Goal: Information Seeking & Learning: Learn about a topic

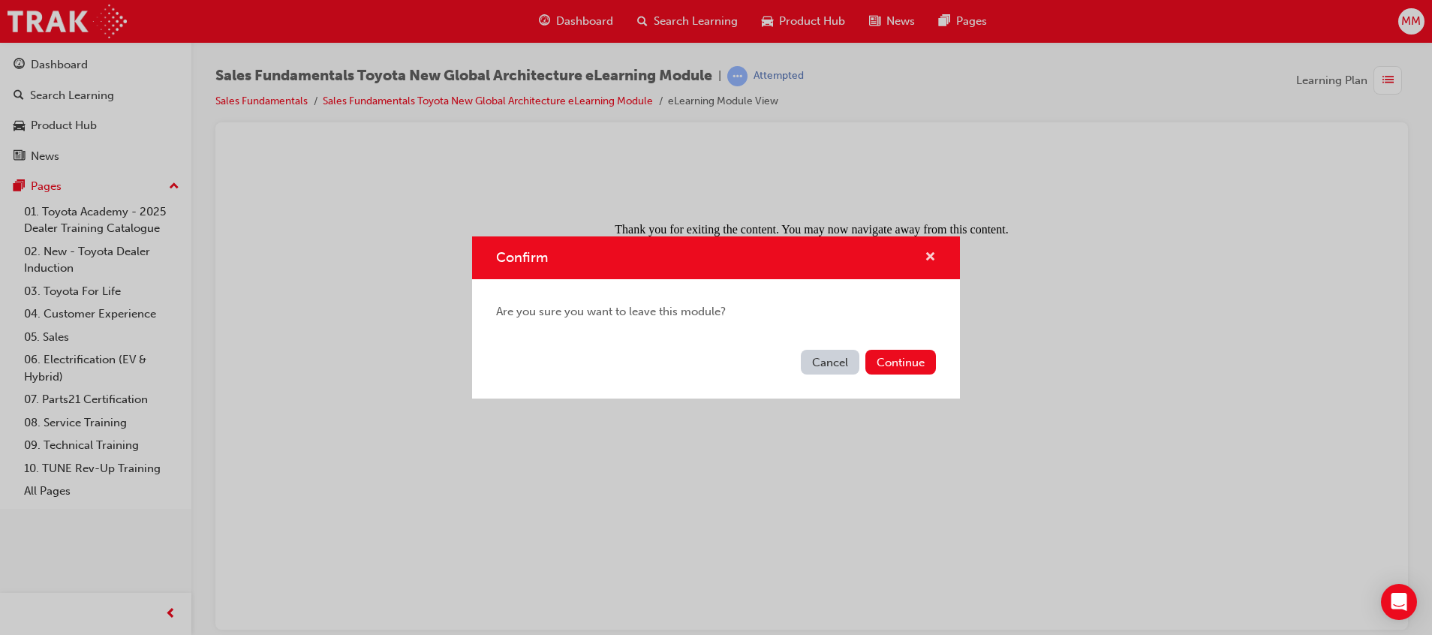
click at [934, 256] on span "cross-icon" at bounding box center [930, 258] width 11 height 14
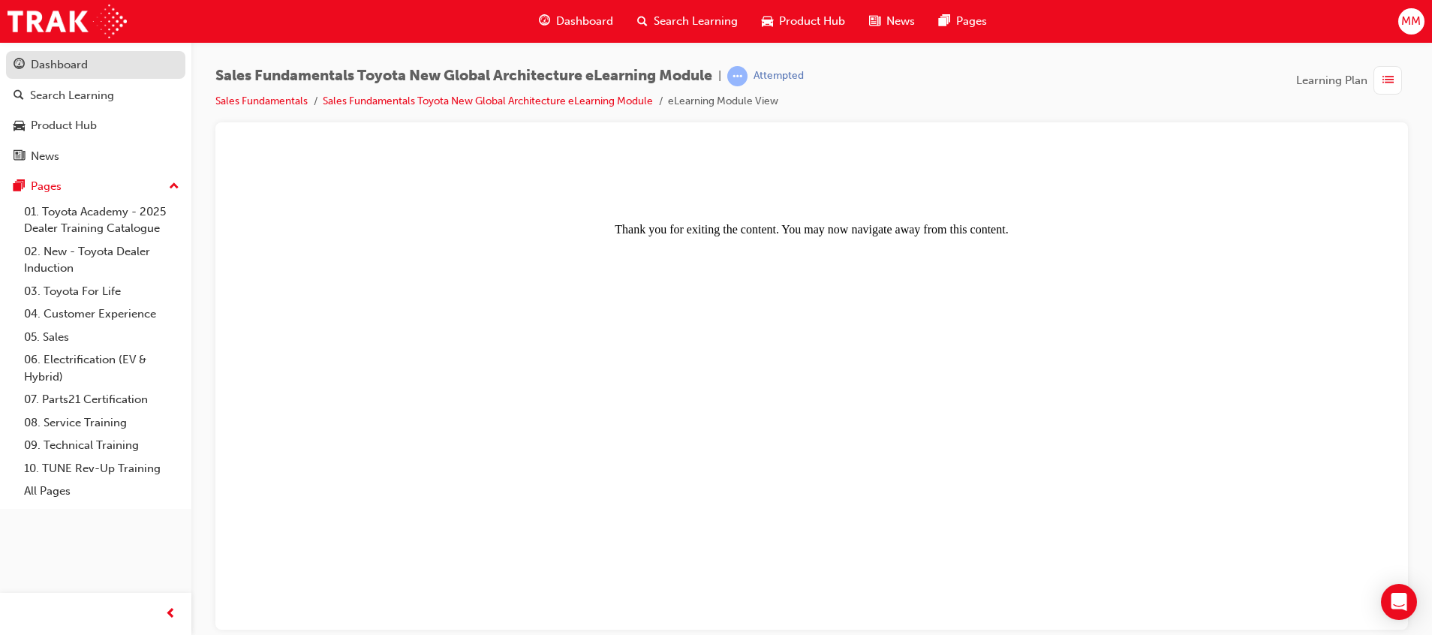
click at [80, 59] on div "Dashboard" at bounding box center [59, 64] width 57 height 17
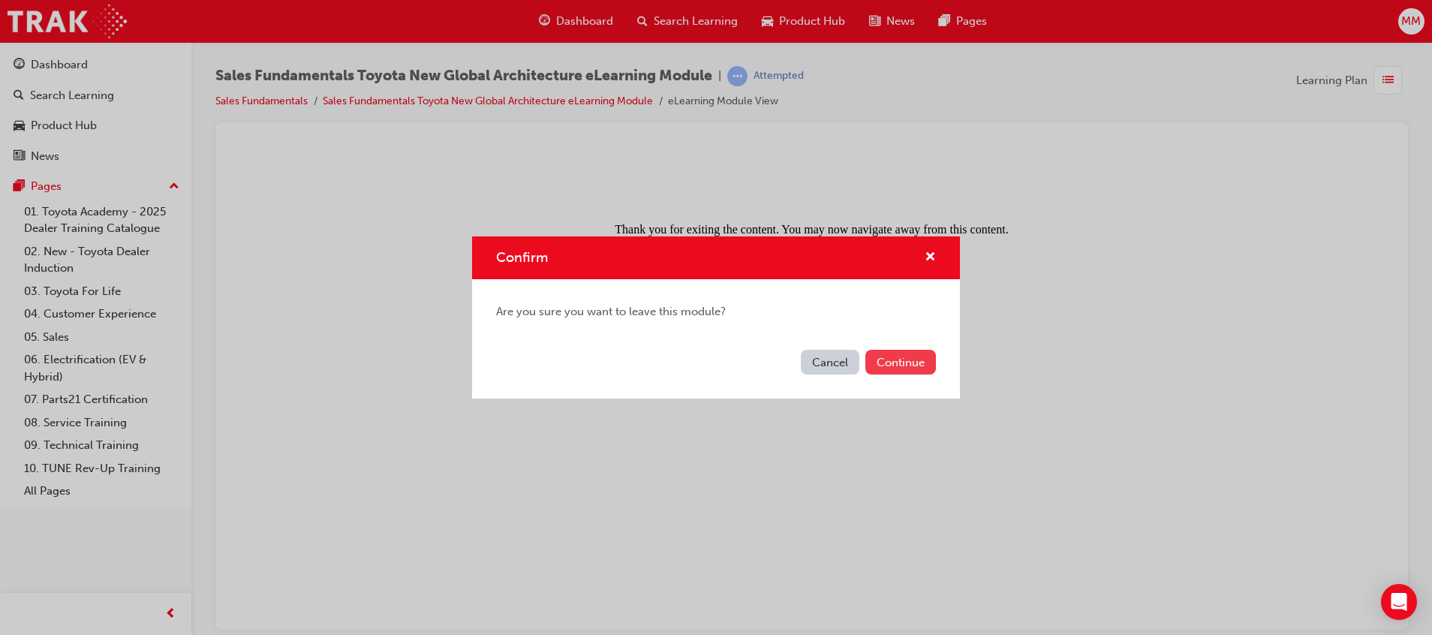
click at [903, 352] on button "Continue" at bounding box center [900, 362] width 71 height 25
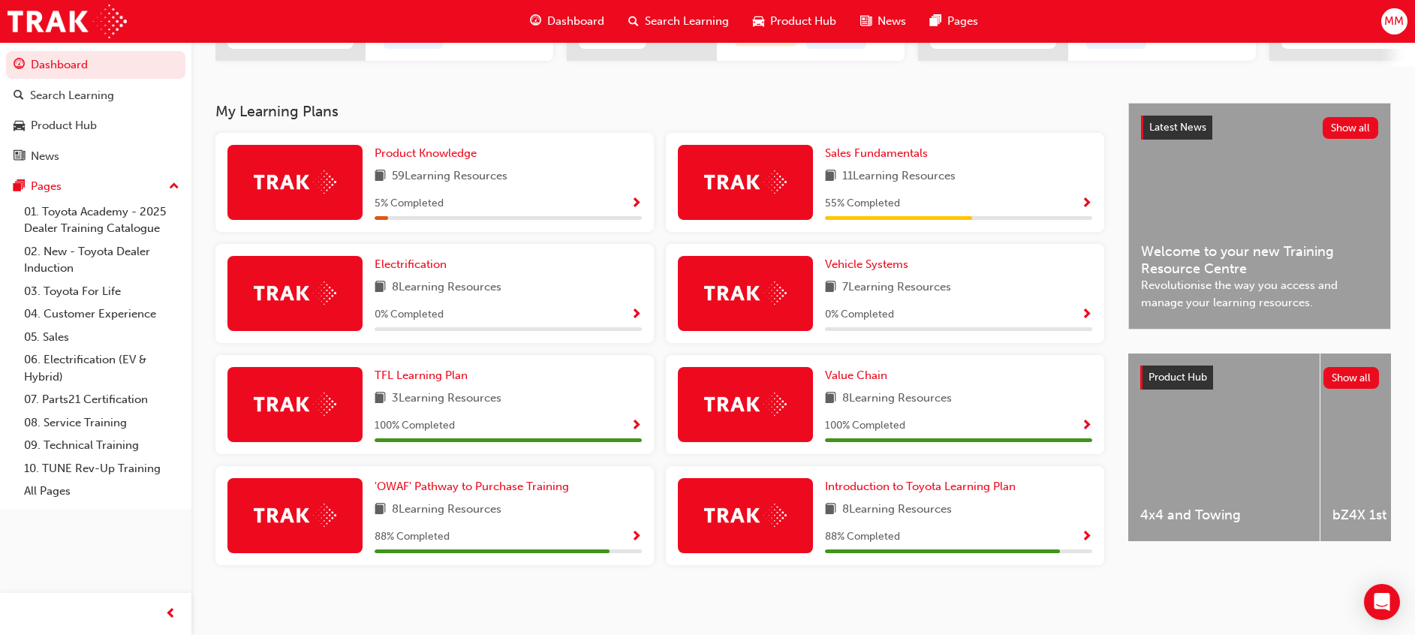
scroll to position [289, 0]
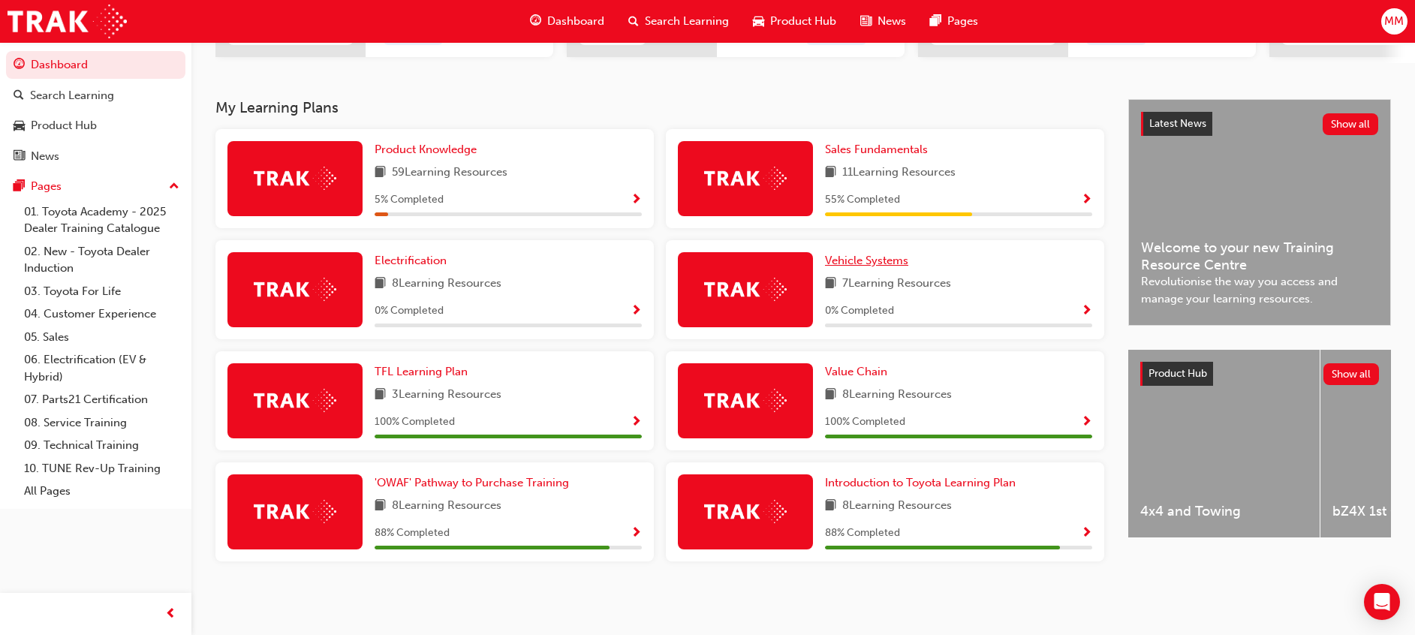
click at [873, 259] on span "Vehicle Systems" at bounding box center [866, 261] width 83 height 14
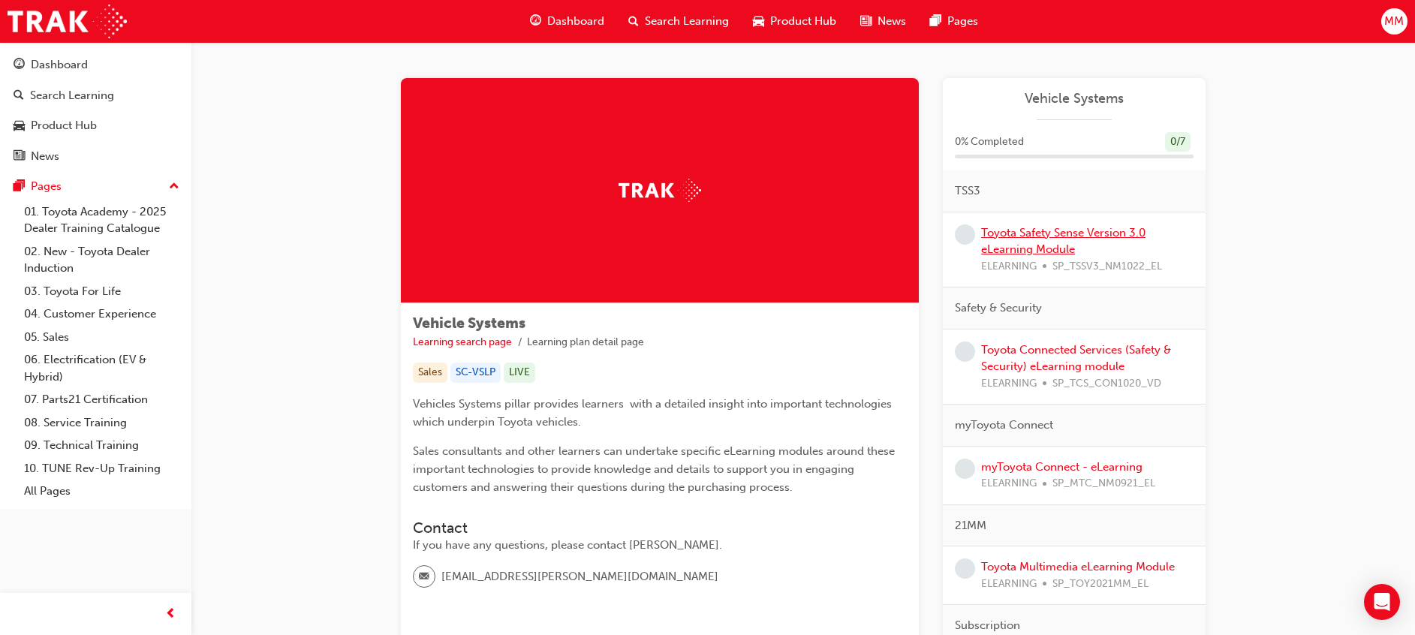
click at [1002, 227] on link "Toyota Safety Sense Version 3.0 eLearning Module" at bounding box center [1063, 241] width 164 height 31
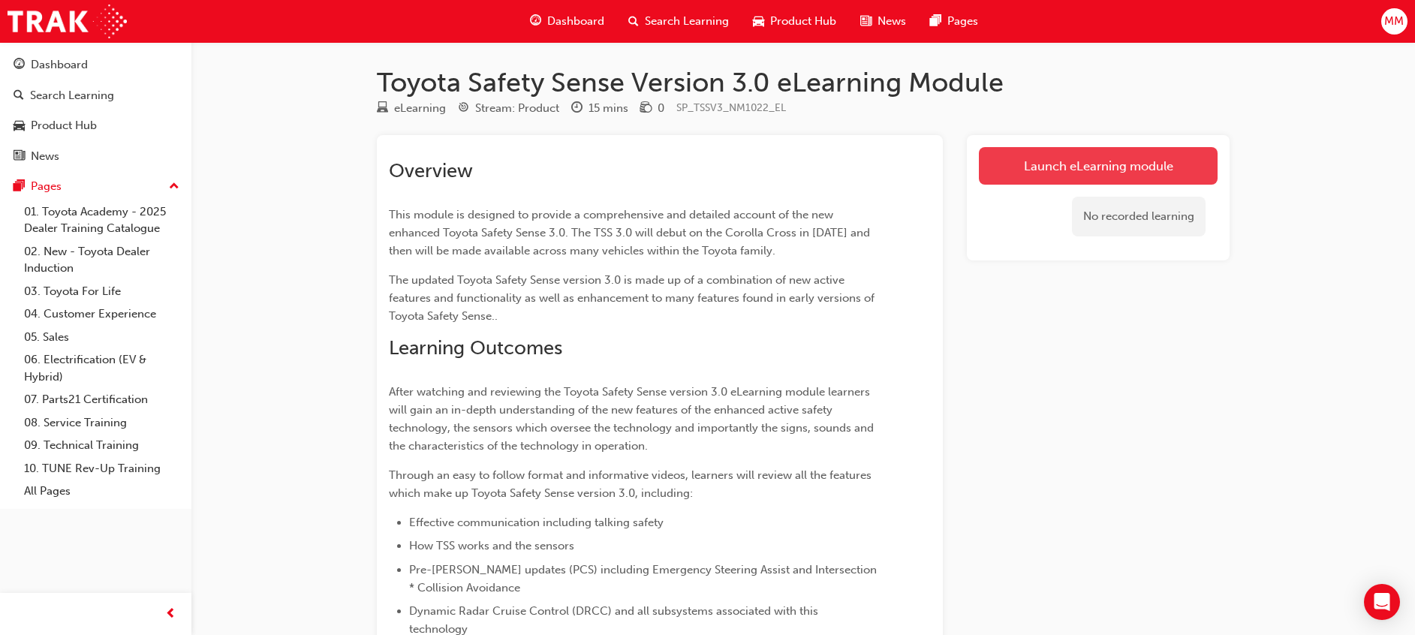
click at [1054, 159] on link "Launch eLearning module" at bounding box center [1098, 166] width 239 height 38
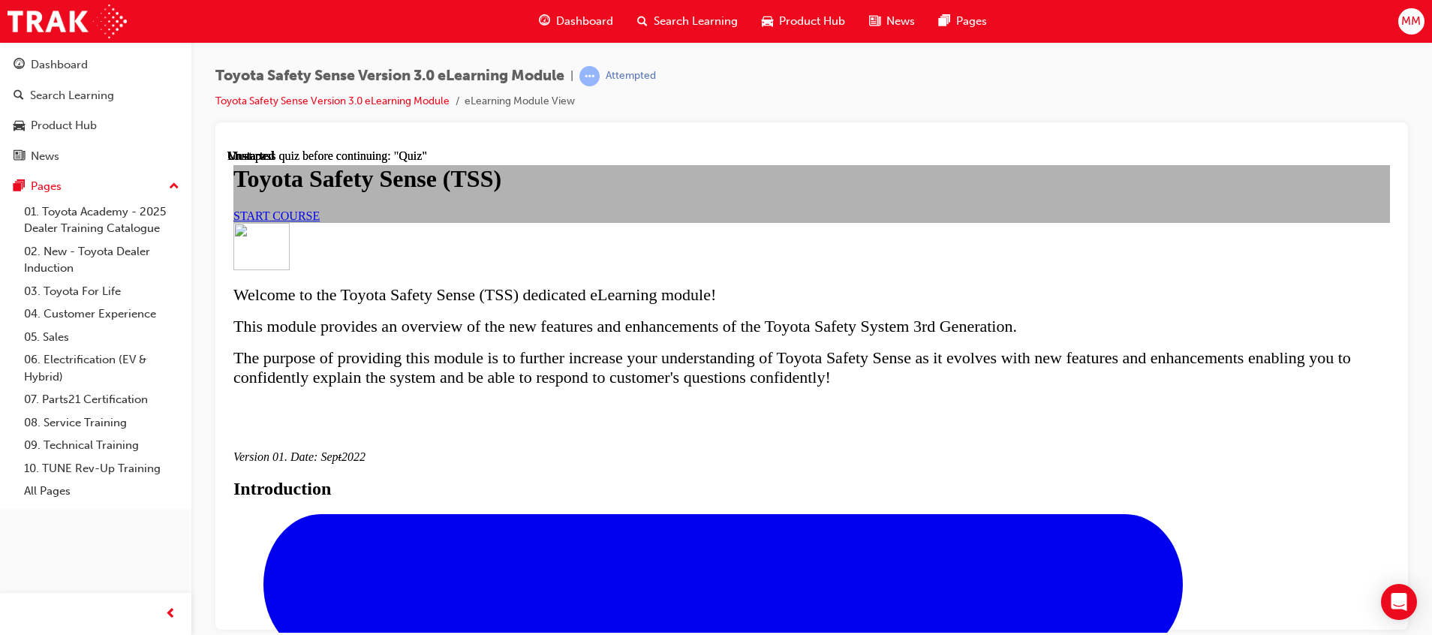
click at [320, 221] on link "START COURSE" at bounding box center [276, 215] width 86 height 13
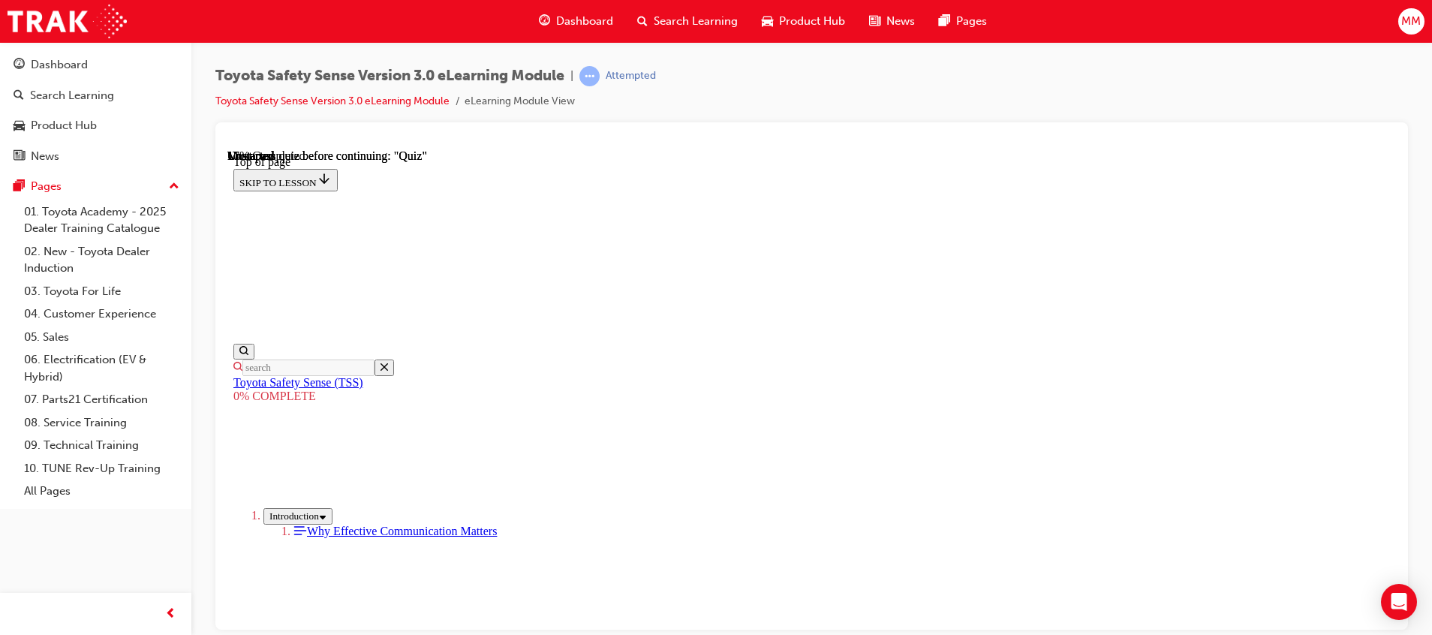
scroll to position [515, 0]
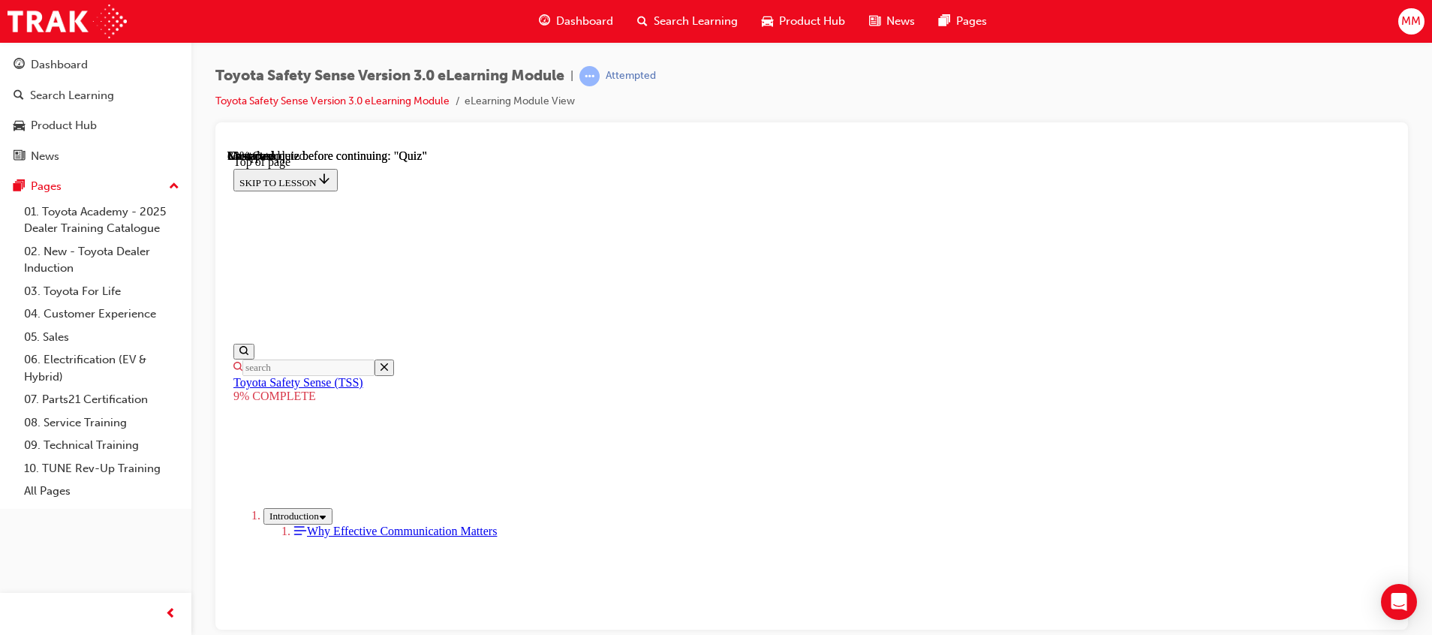
click button "START"
drag, startPoint x: 908, startPoint y: 417, endPoint x: 702, endPoint y: 598, distance: 274.4
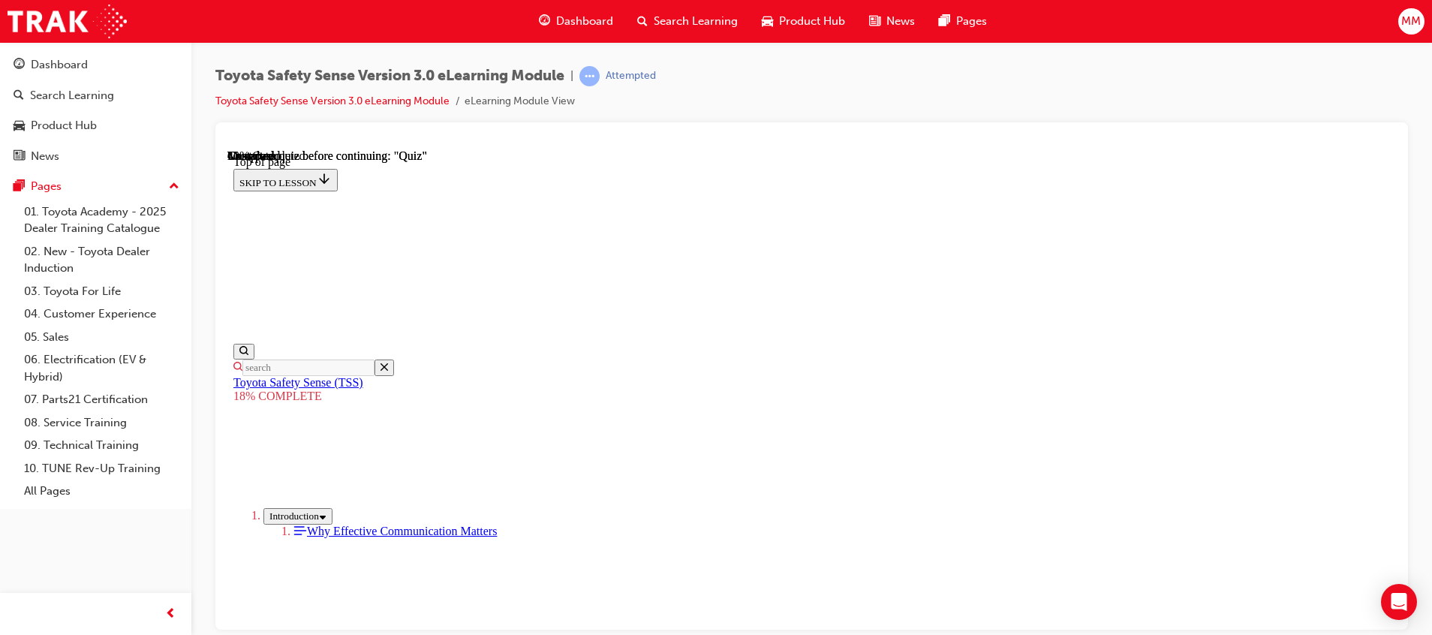
drag, startPoint x: 937, startPoint y: 344, endPoint x: 742, endPoint y: 555, distance: 287.3
drag, startPoint x: 879, startPoint y: 344, endPoint x: 695, endPoint y: 542, distance: 270.3
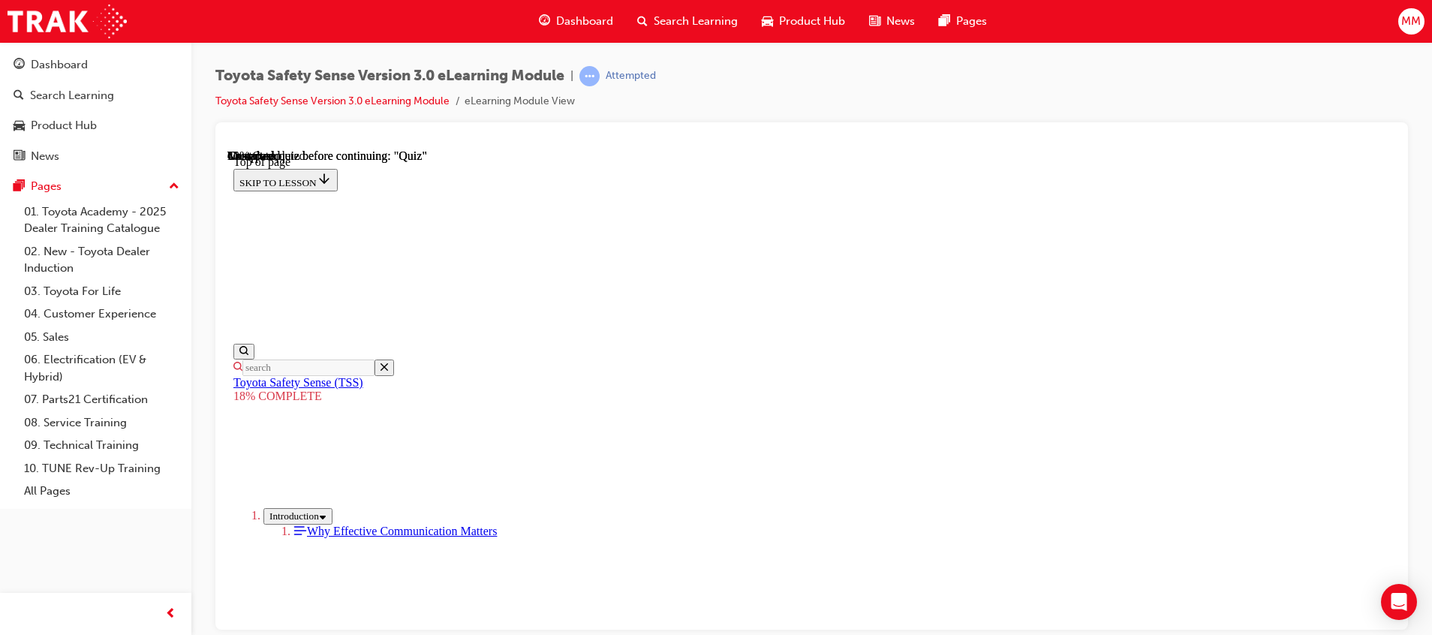
drag, startPoint x: 884, startPoint y: 398, endPoint x: 765, endPoint y: 522, distance: 172.5
drag, startPoint x: 904, startPoint y: 320, endPoint x: 708, endPoint y: 509, distance: 272.8
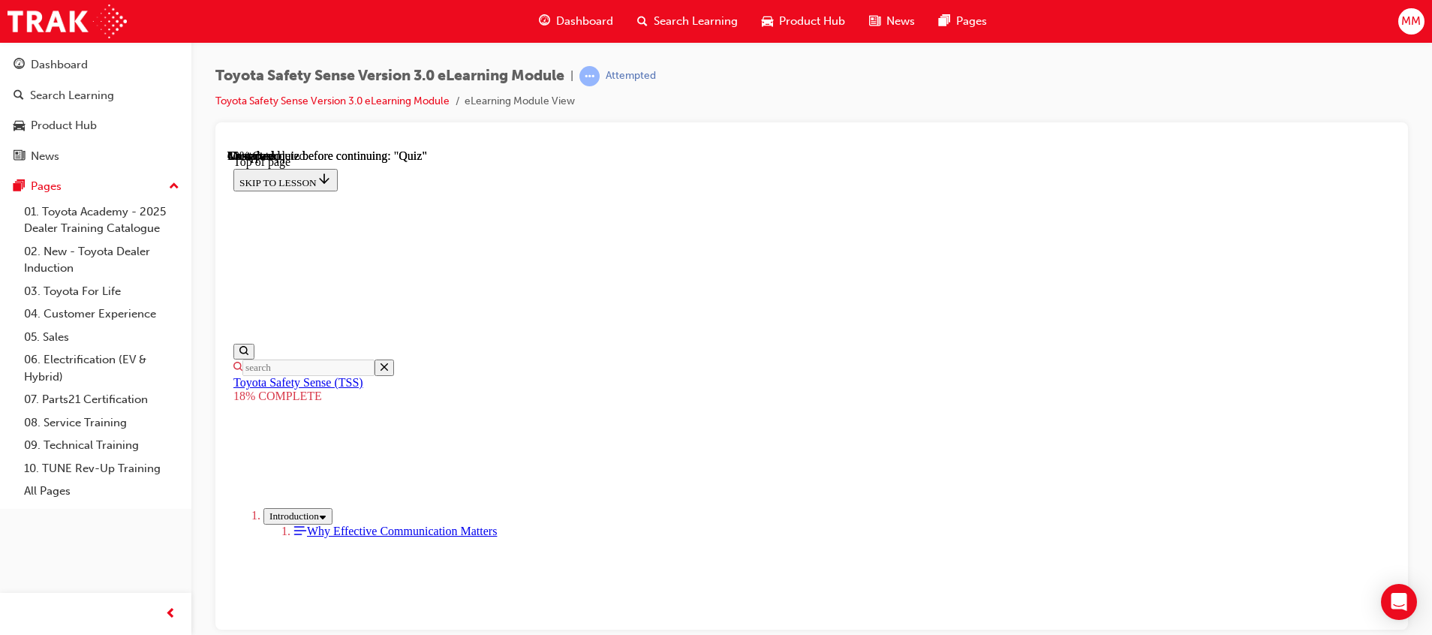
drag, startPoint x: 934, startPoint y: 325, endPoint x: 1202, endPoint y: 525, distance: 334.0
drag, startPoint x: 852, startPoint y: 374, endPoint x: 615, endPoint y: 559, distance: 300.5
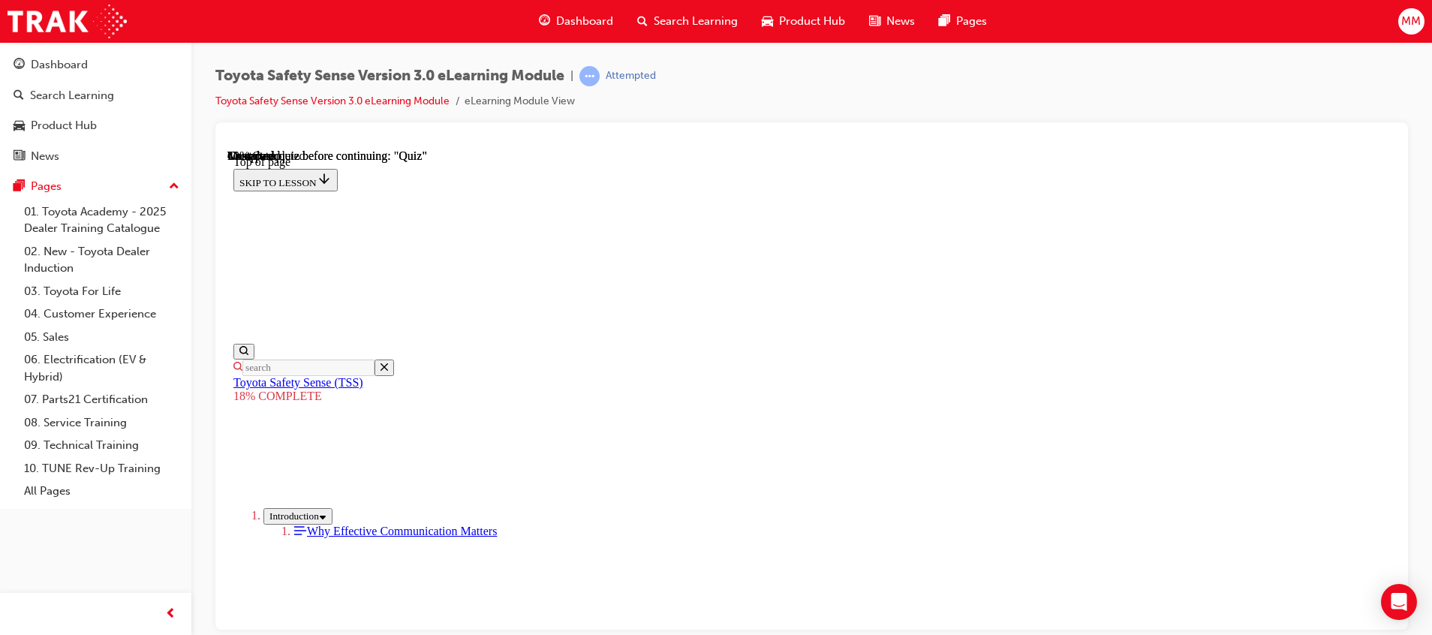
drag, startPoint x: 901, startPoint y: 386, endPoint x: 719, endPoint y: 614, distance: 291.6
drag, startPoint x: 868, startPoint y: 221, endPoint x: 670, endPoint y: 408, distance: 272.3
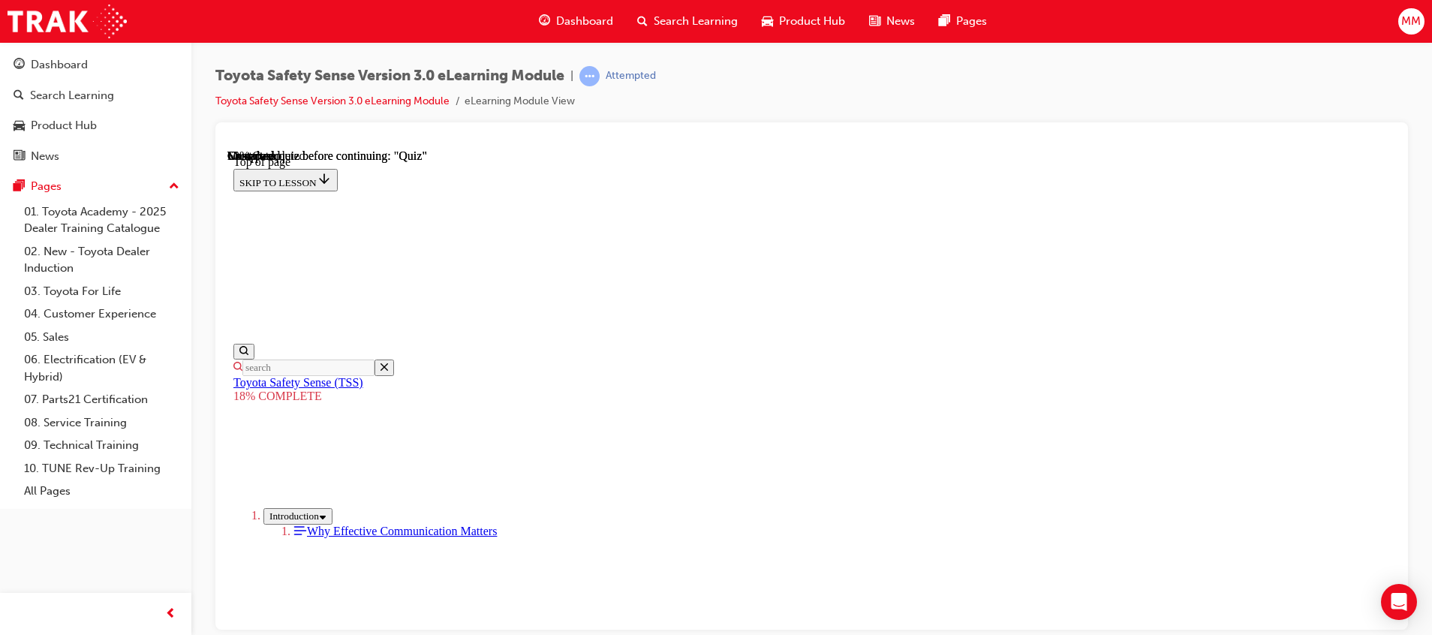
drag, startPoint x: 917, startPoint y: 257, endPoint x: 801, endPoint y: 390, distance: 176.0
drag, startPoint x: 905, startPoint y: 220, endPoint x: 756, endPoint y: 428, distance: 255.5
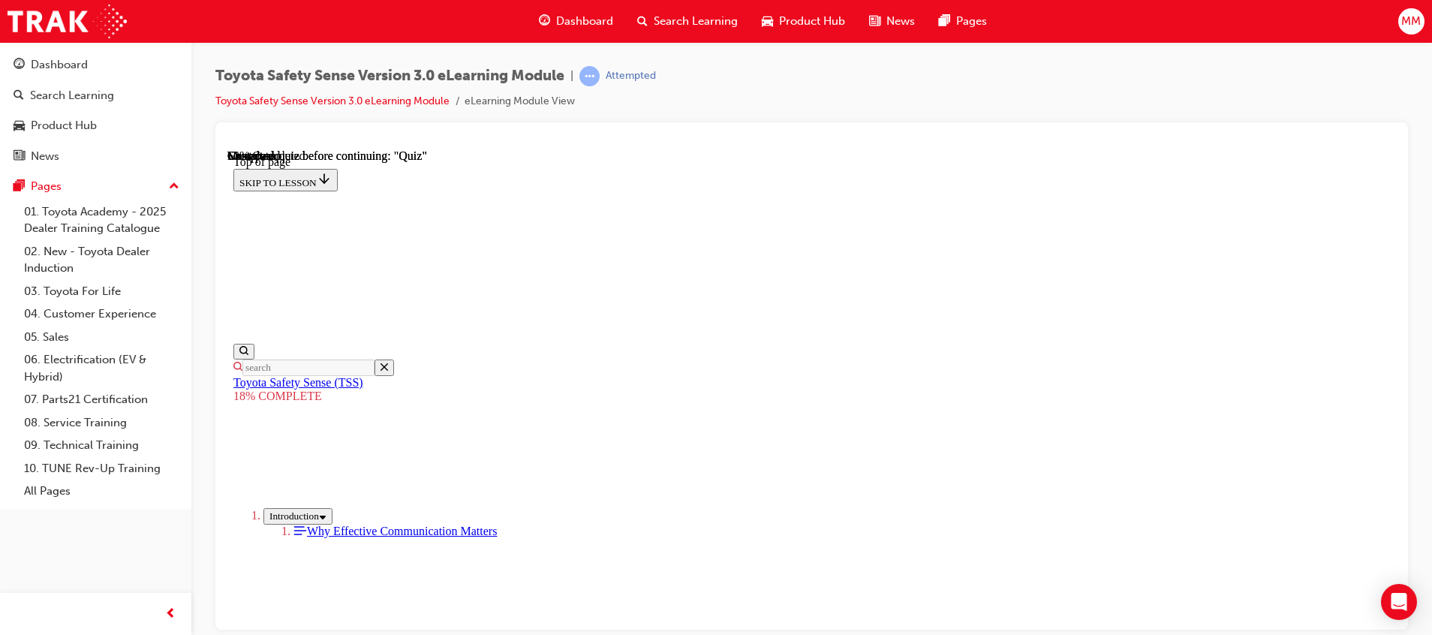
drag, startPoint x: 908, startPoint y: 263, endPoint x: 707, endPoint y: 455, distance: 277.6
drag, startPoint x: 864, startPoint y: 314, endPoint x: 762, endPoint y: 423, distance: 148.7
drag, startPoint x: 865, startPoint y: 263, endPoint x: 684, endPoint y: 486, distance: 287.0
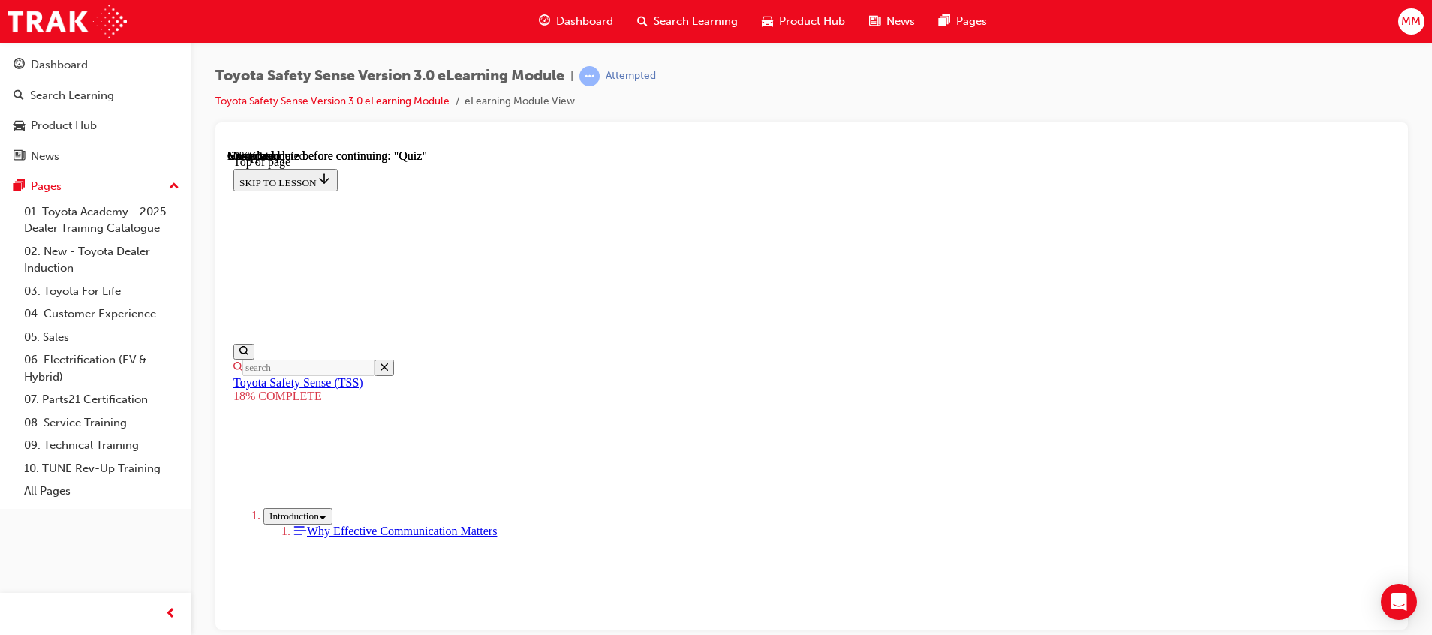
drag, startPoint x: 907, startPoint y: 263, endPoint x: 714, endPoint y: 460, distance: 276.0
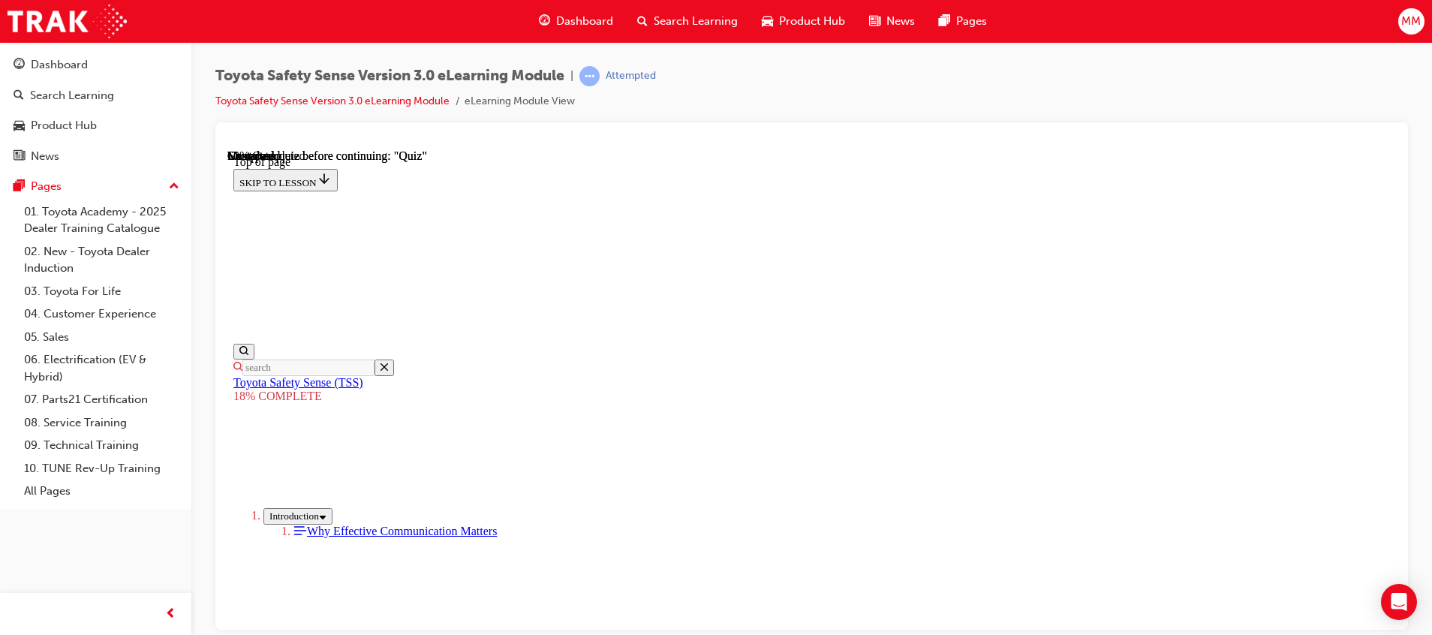
scroll to position [891, 0]
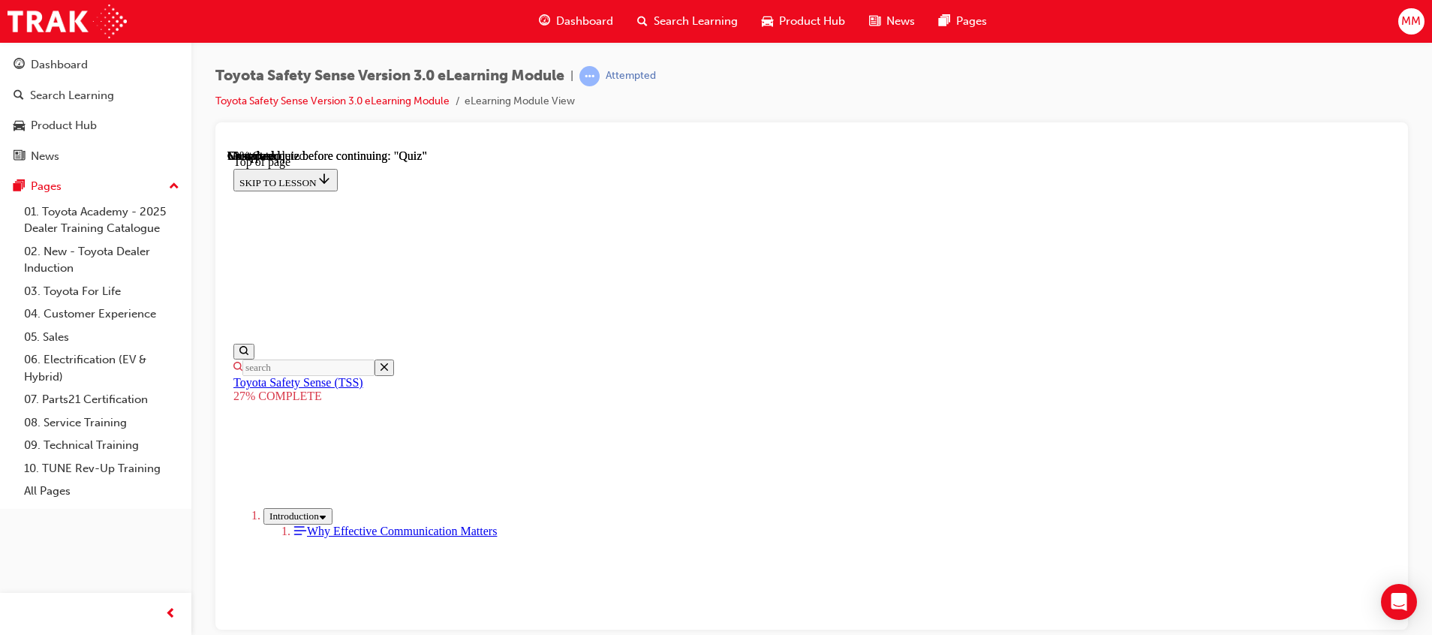
drag, startPoint x: 588, startPoint y: 606, endPoint x: 1093, endPoint y: 608, distance: 505.8
drag, startPoint x: 570, startPoint y: 583, endPoint x: 1035, endPoint y: 579, distance: 464.6
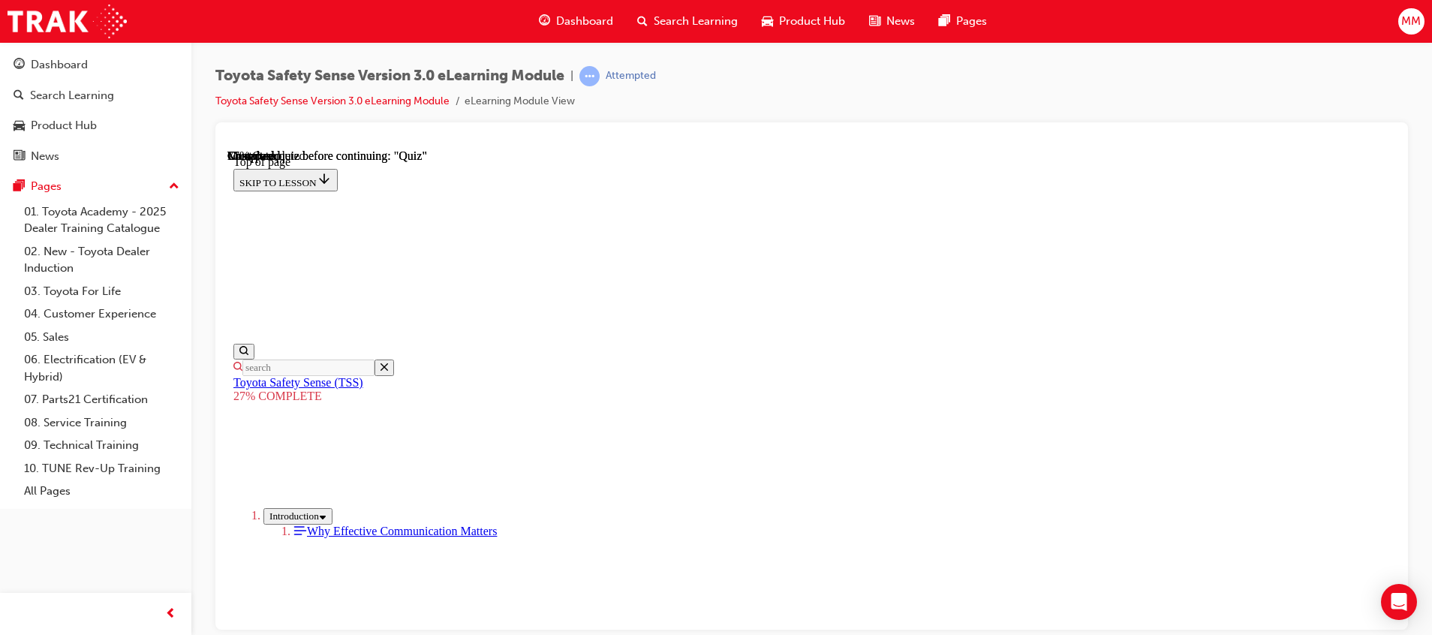
drag, startPoint x: 1057, startPoint y: 585, endPoint x: 1089, endPoint y: 587, distance: 31.6
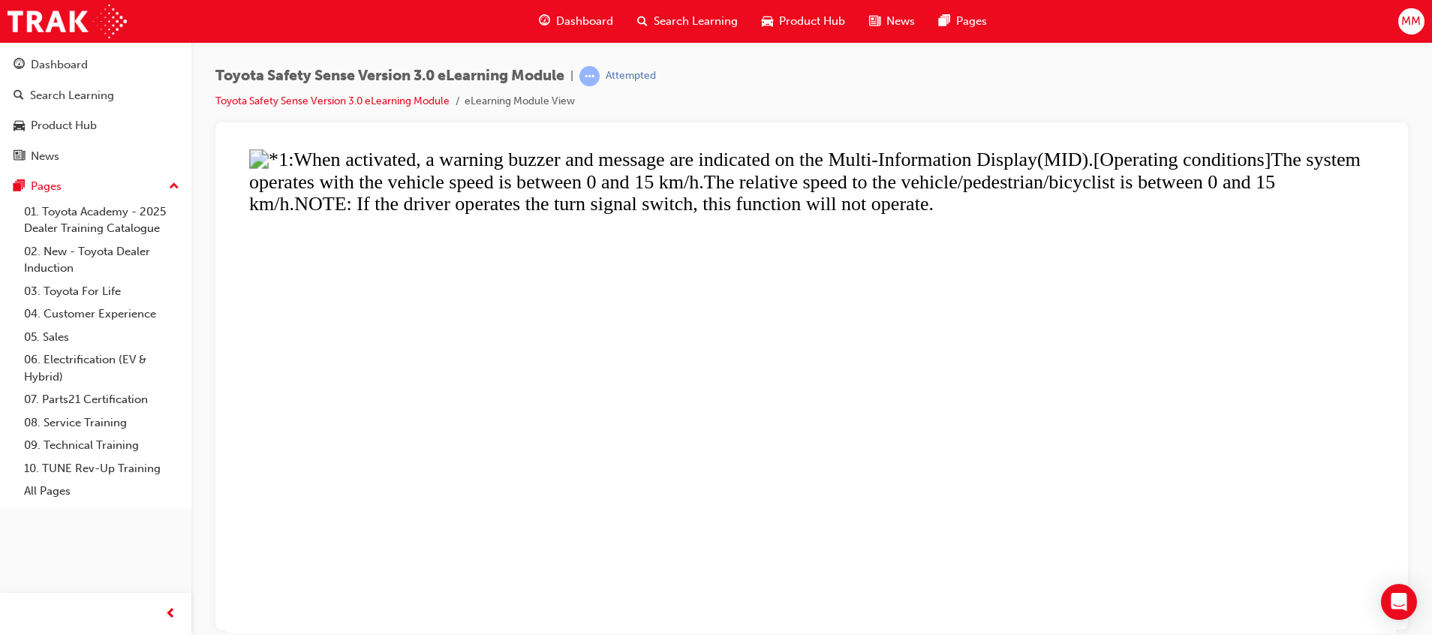
click at [996, 396] on button "Unzoom image" at bounding box center [811, 390] width 1169 height 483
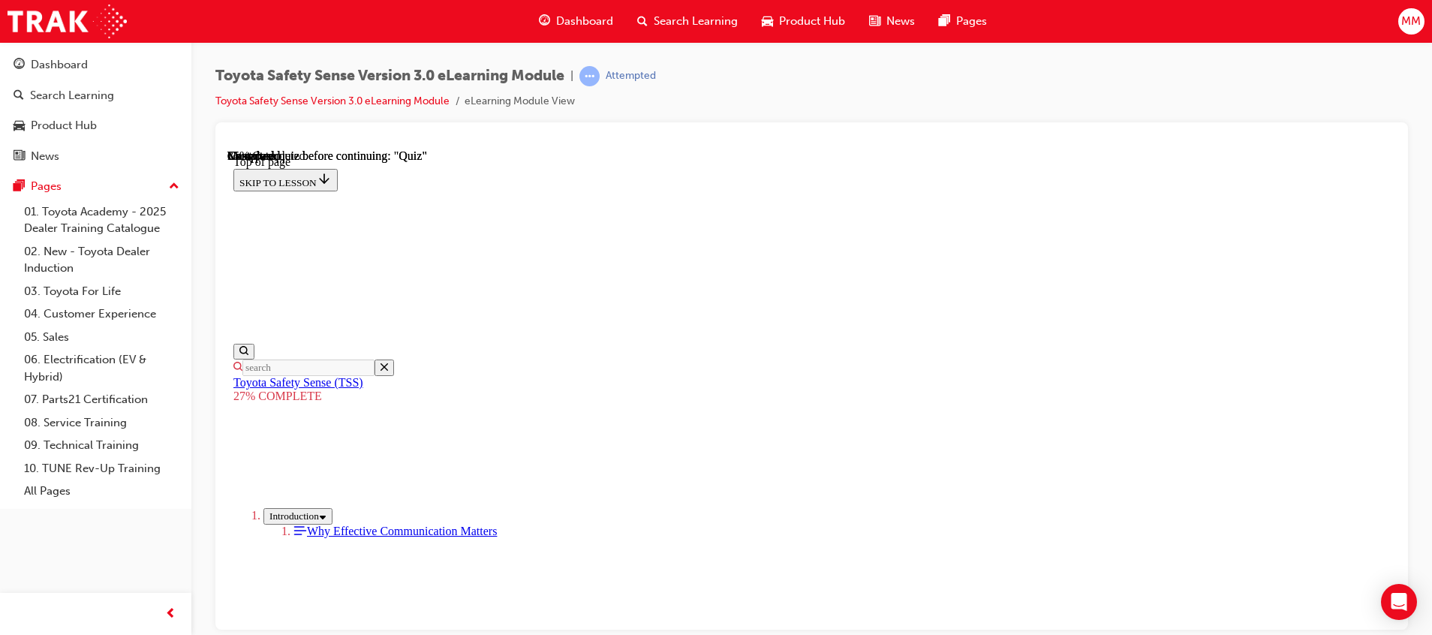
scroll to position [3528, 0]
drag, startPoint x: 679, startPoint y: 267, endPoint x: 1145, endPoint y: 268, distance: 466.1
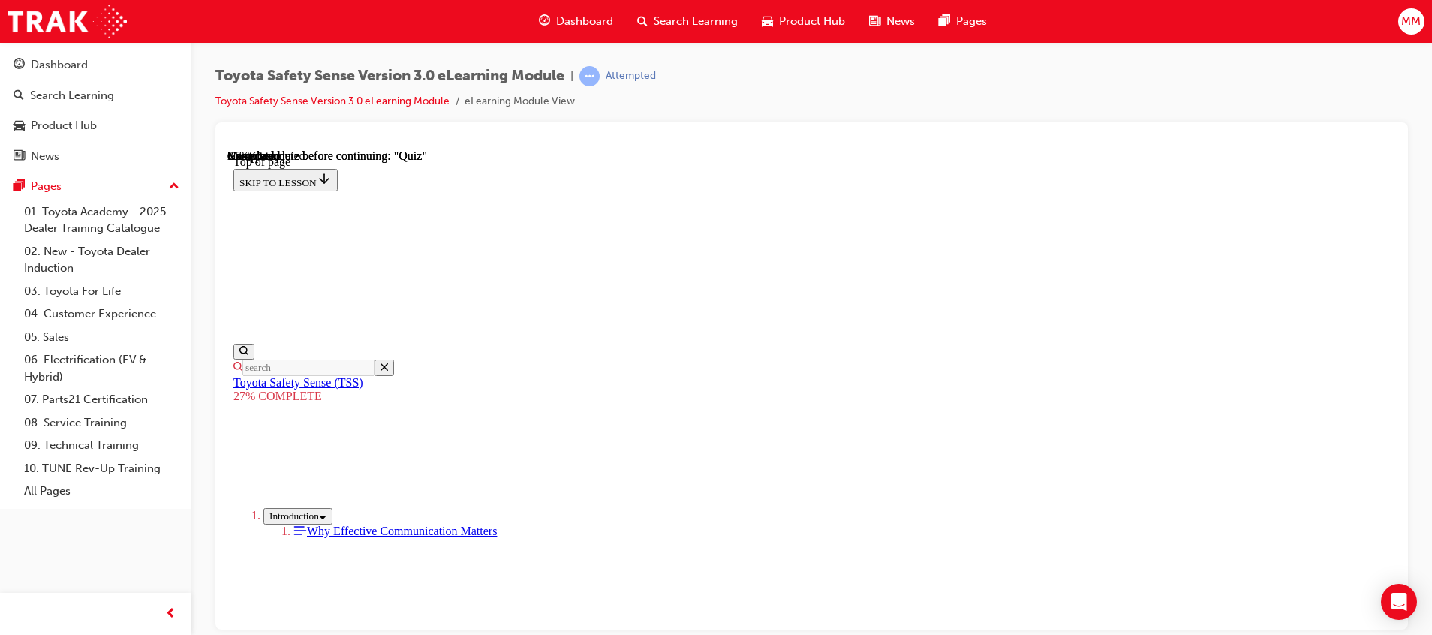
drag, startPoint x: 1109, startPoint y: 306, endPoint x: 1178, endPoint y: 305, distance: 69.1
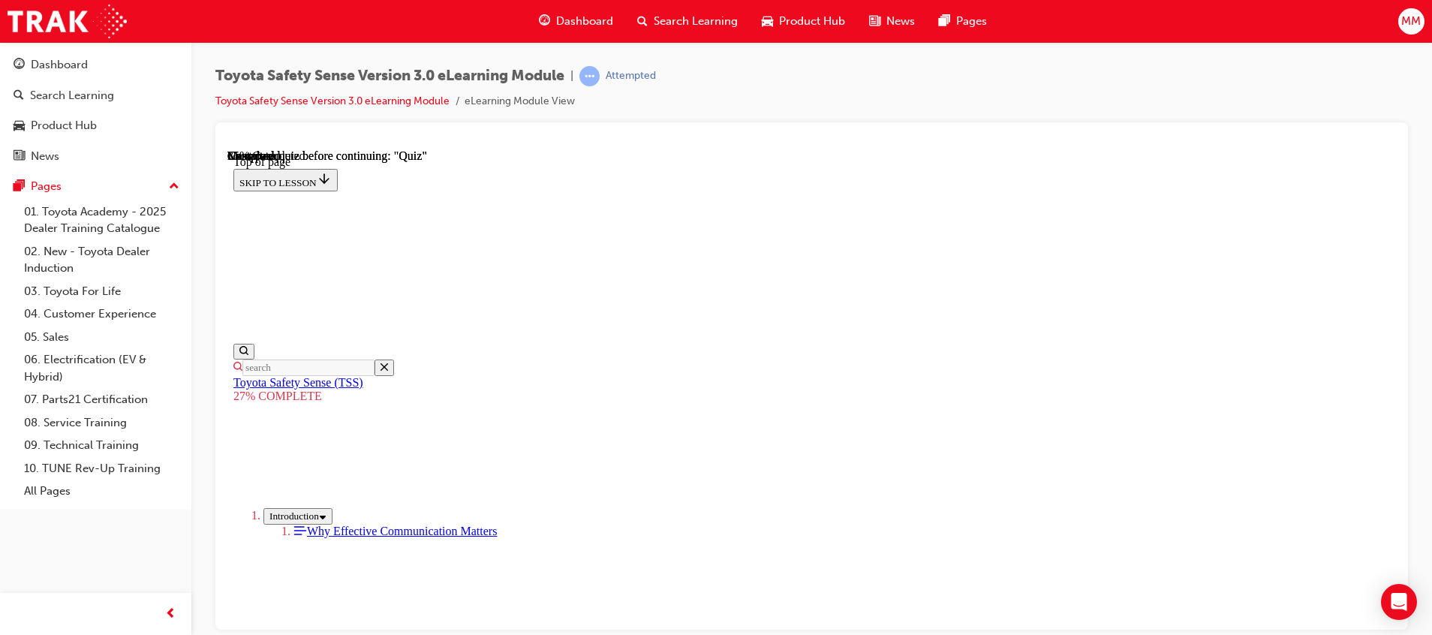
scroll to position [4185, 0]
drag, startPoint x: 996, startPoint y: 405, endPoint x: 917, endPoint y: 389, distance: 80.5
drag, startPoint x: 959, startPoint y: 405, endPoint x: 838, endPoint y: 371, distance: 126.2
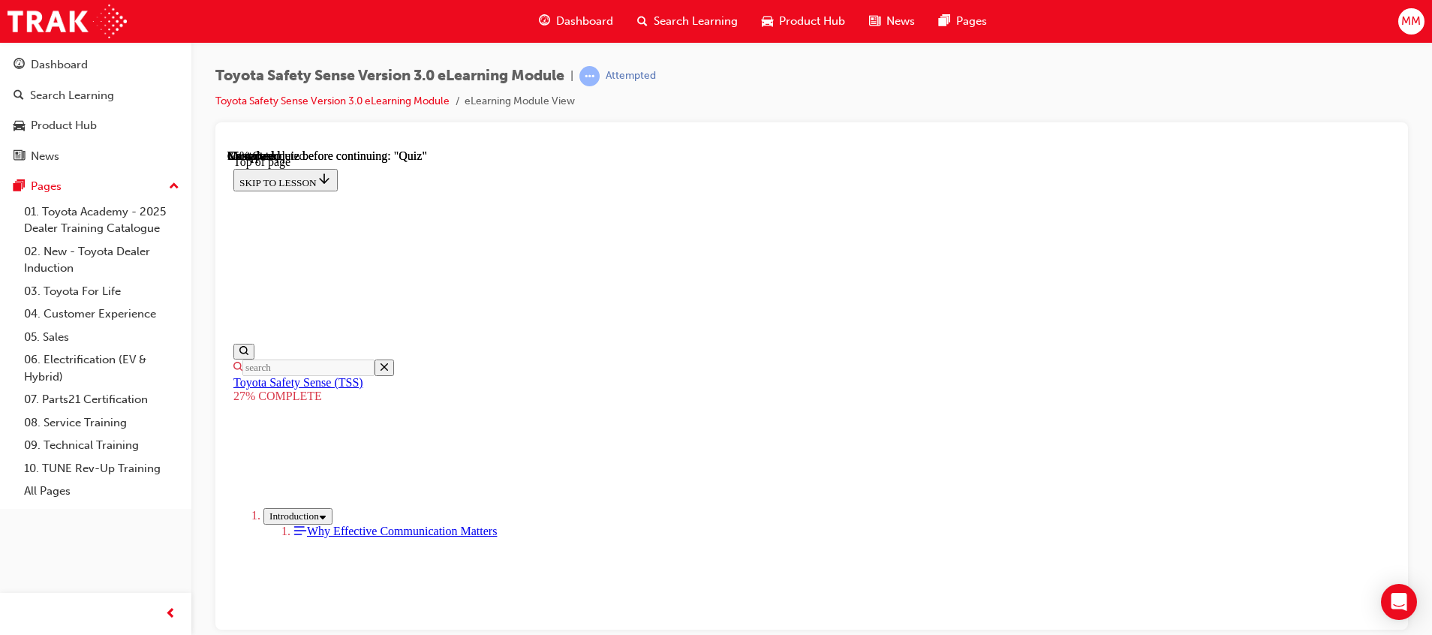
drag, startPoint x: 697, startPoint y: 383, endPoint x: 721, endPoint y: 383, distance: 24.0
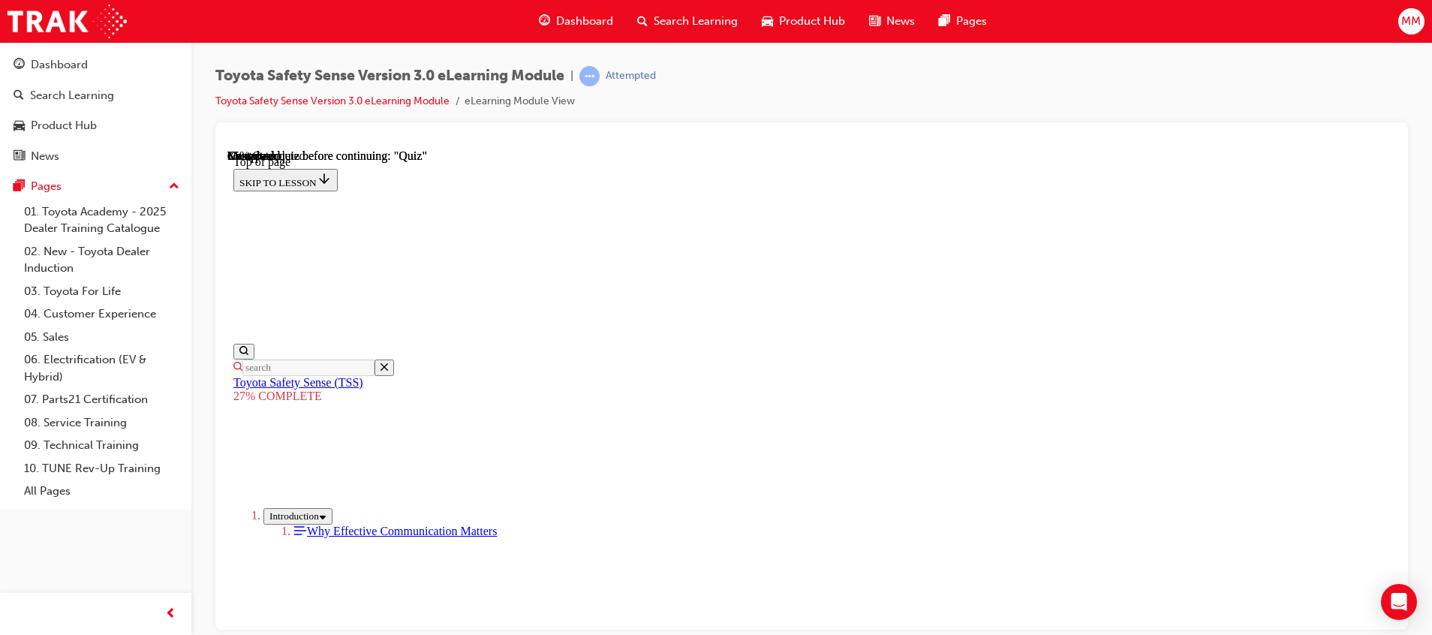
drag, startPoint x: 721, startPoint y: 383, endPoint x: 816, endPoint y: 418, distance: 100.9
drag, startPoint x: 569, startPoint y: 597, endPoint x: 1099, endPoint y: 597, distance: 529.8
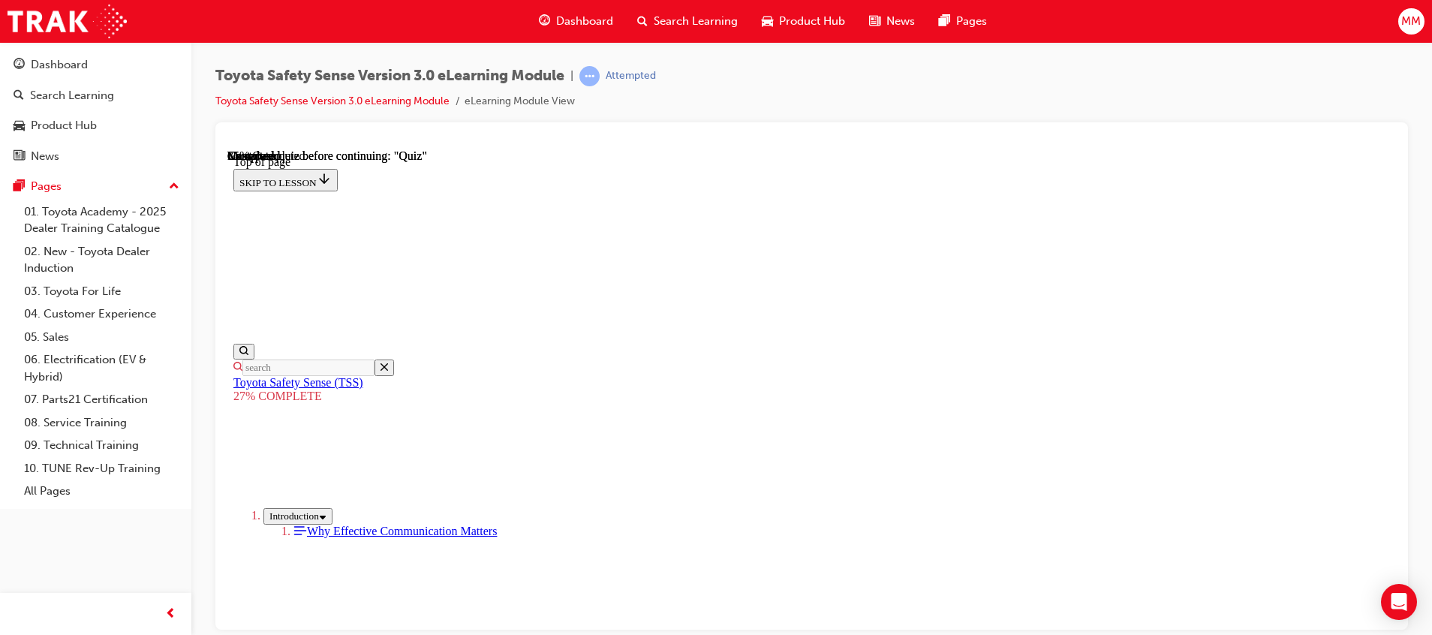
scroll to position [4185, 0]
